Goal: Task Accomplishment & Management: Complete application form

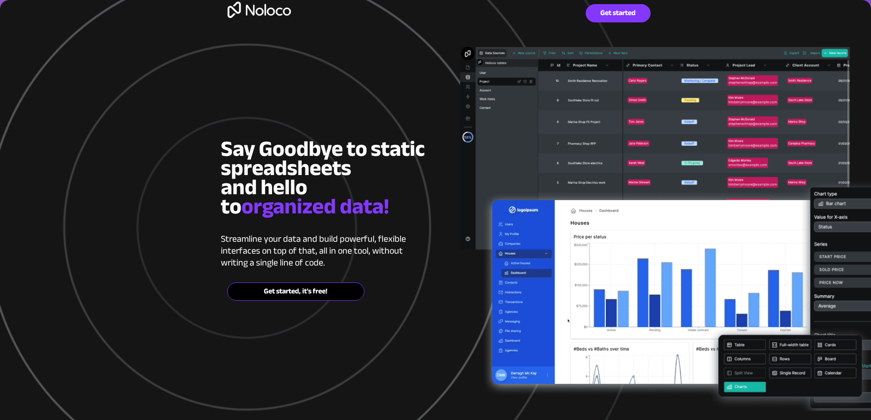
click at [341, 289] on span "Get started, it's free!" at bounding box center [296, 291] width 136 height 9
